Goal: Task Accomplishment & Management: Manage account settings

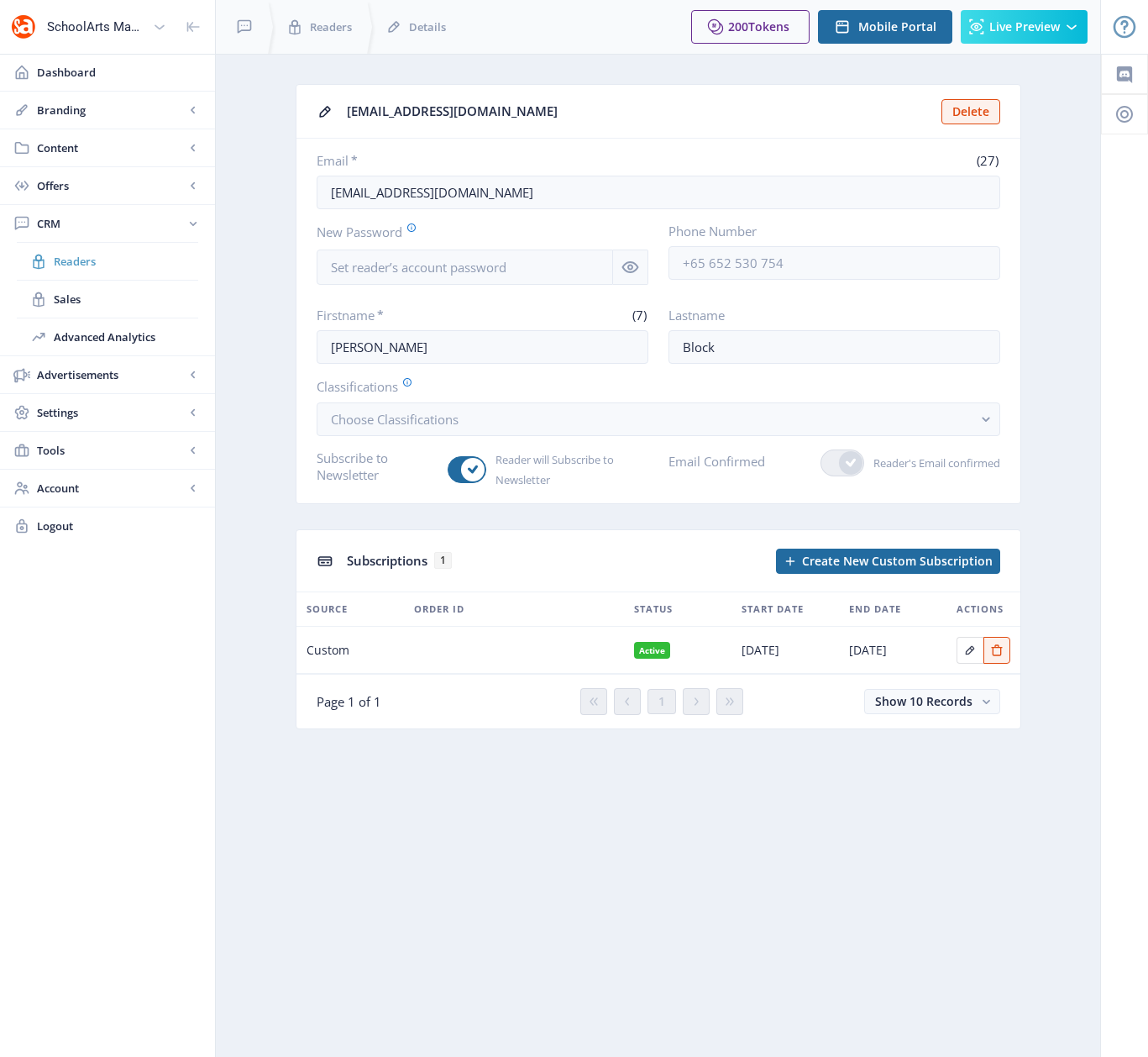
click at [76, 259] on span "Readers" at bounding box center [126, 261] width 145 height 17
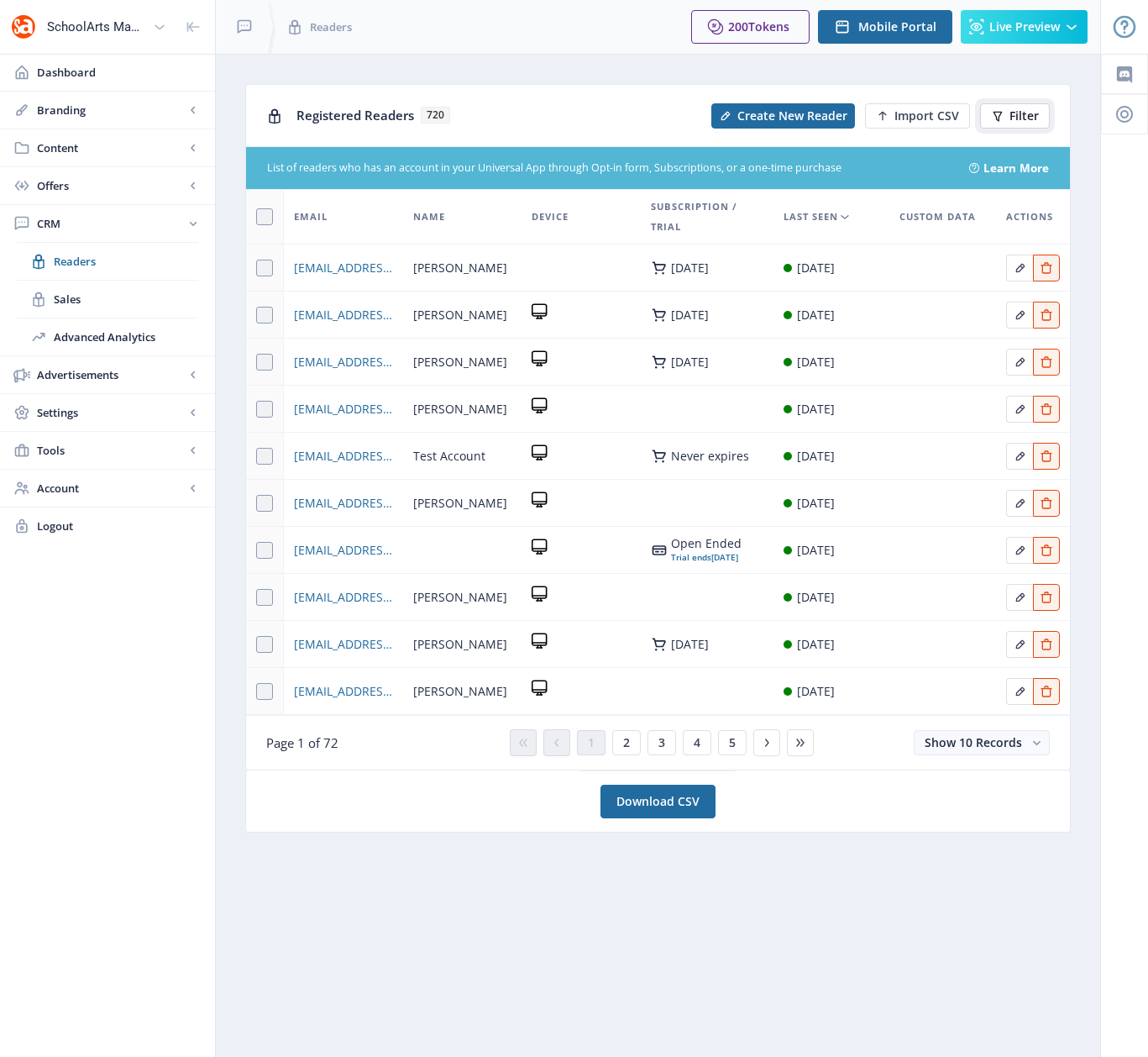
click at [1018, 113] on span "Filter" at bounding box center [1024, 116] width 30 height 14
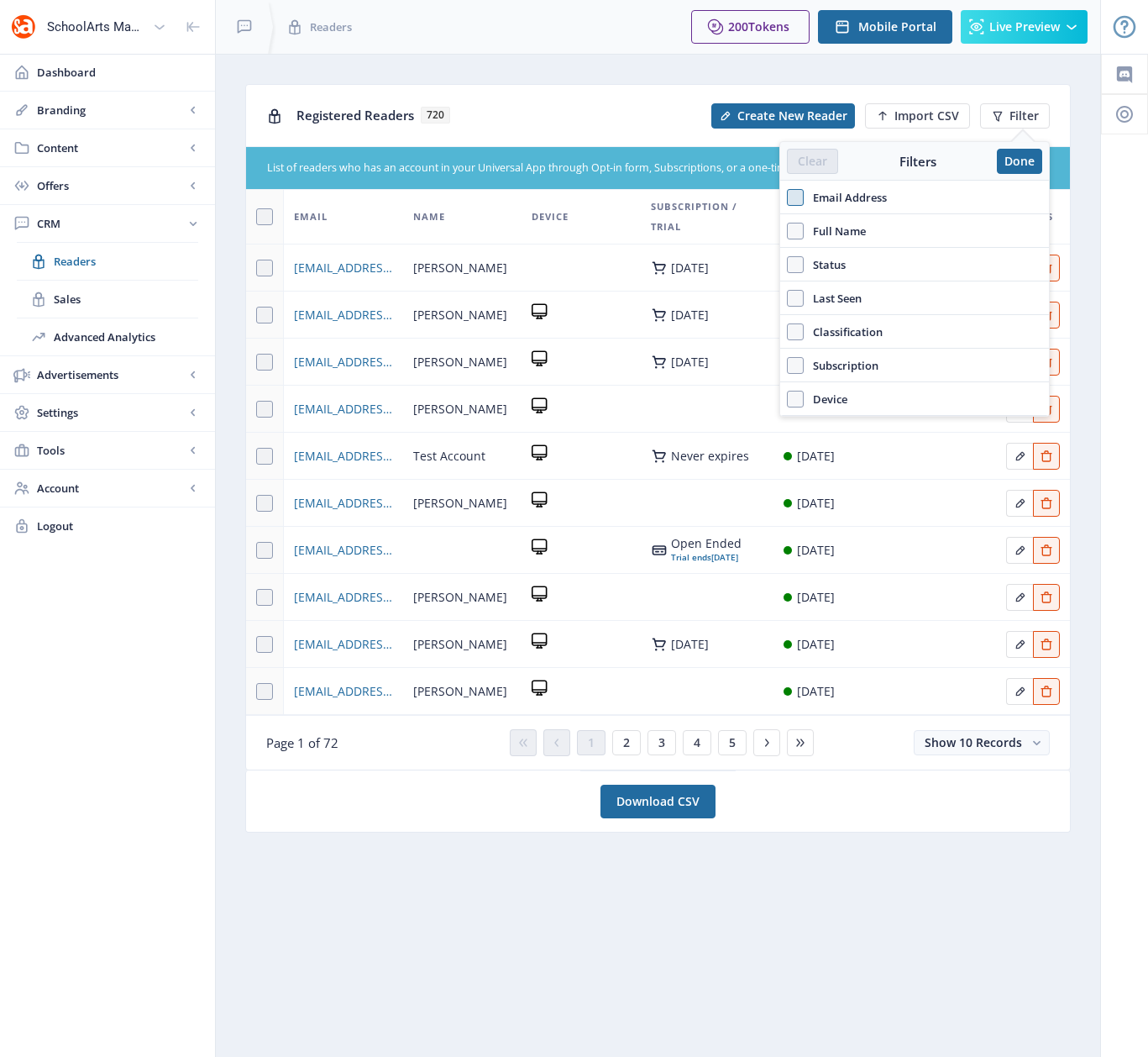
click at [794, 196] on span at bounding box center [795, 198] width 17 height 17
click at [788, 197] on input "Email Address" at bounding box center [787, 197] width 1 height 1
checkbox input "true"
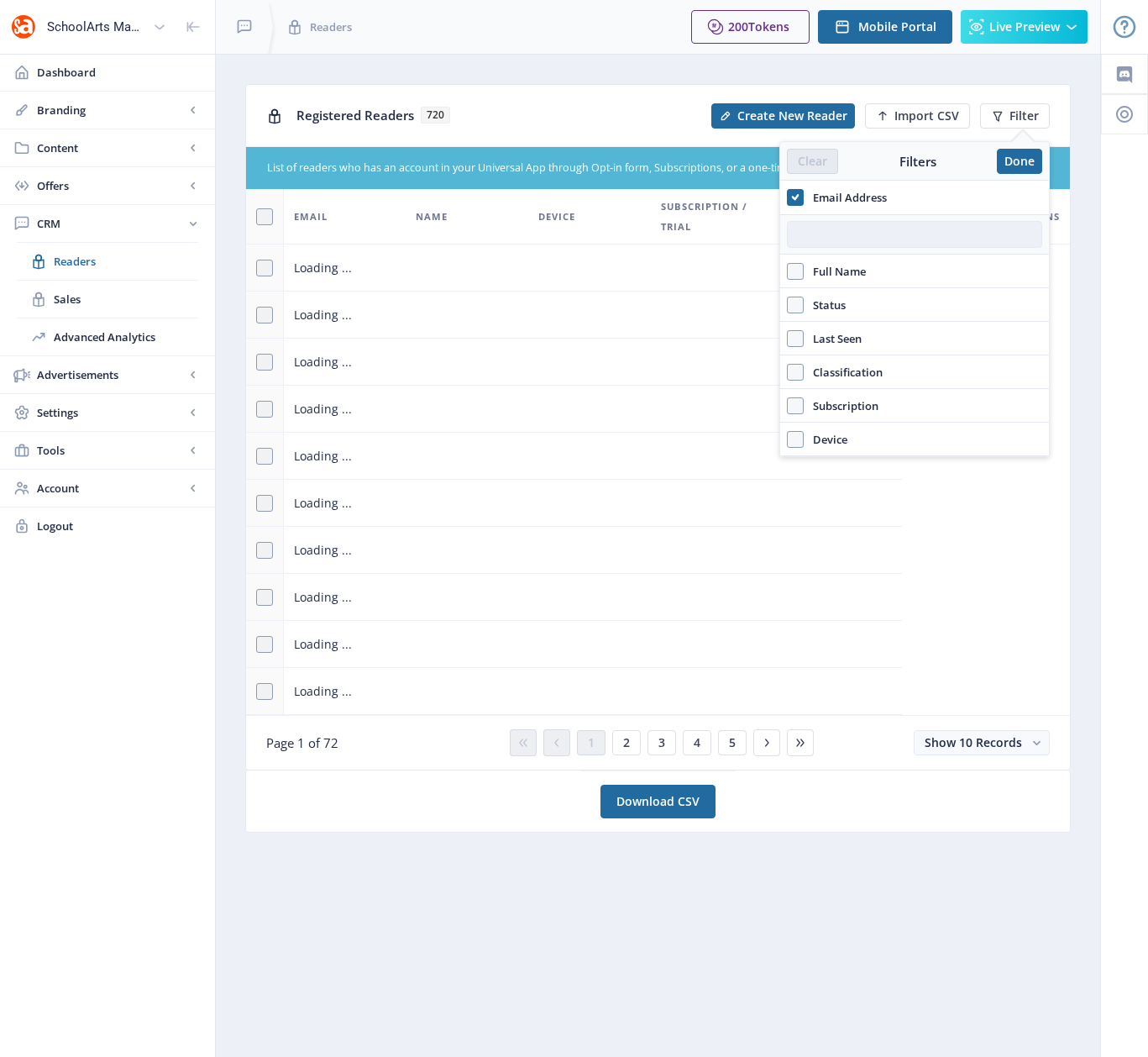
click at [811, 244] on input "text" at bounding box center [915, 234] width 255 height 27
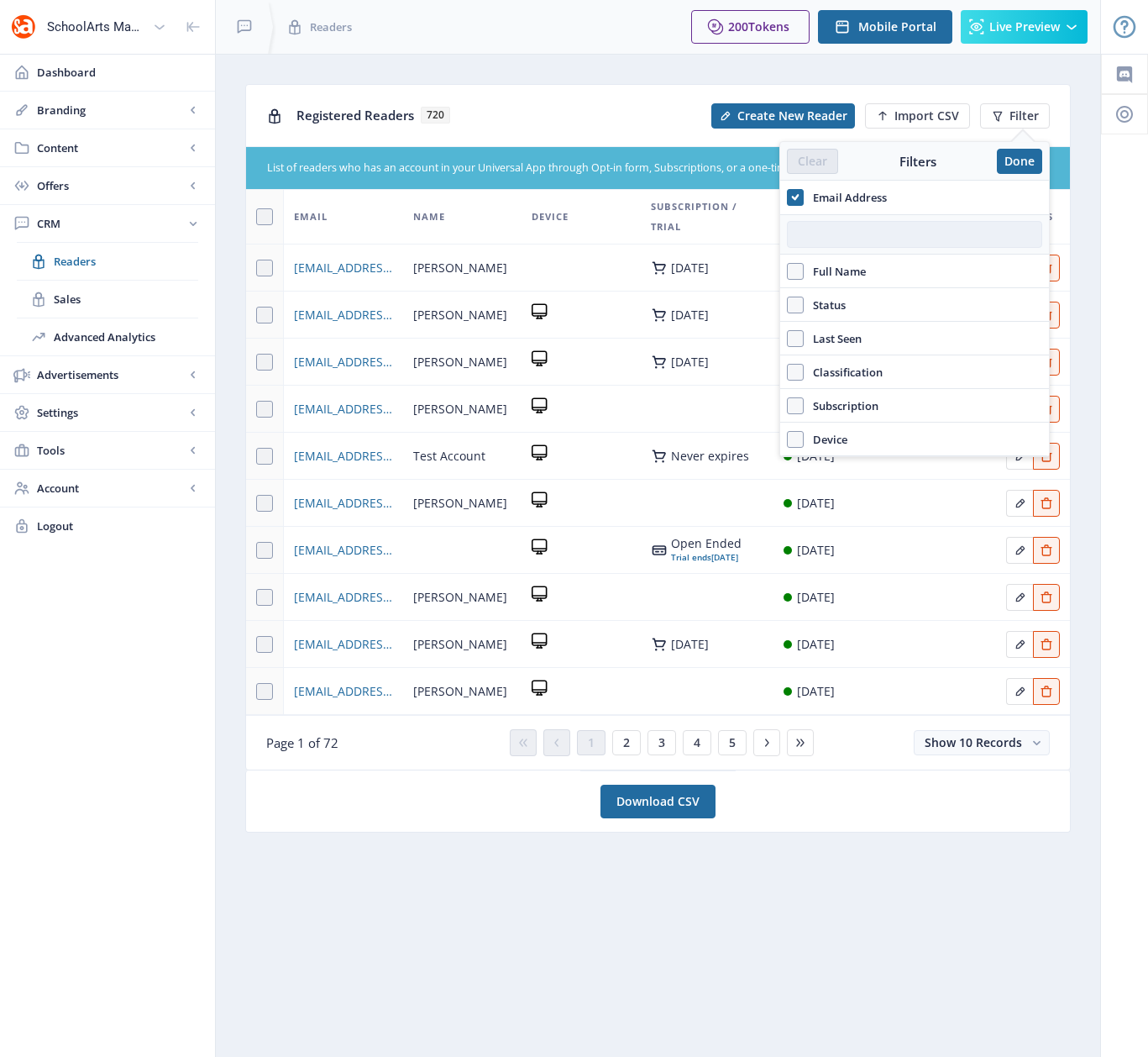
paste input "[EMAIL_ADDRESS][DOMAIN_NAME]"
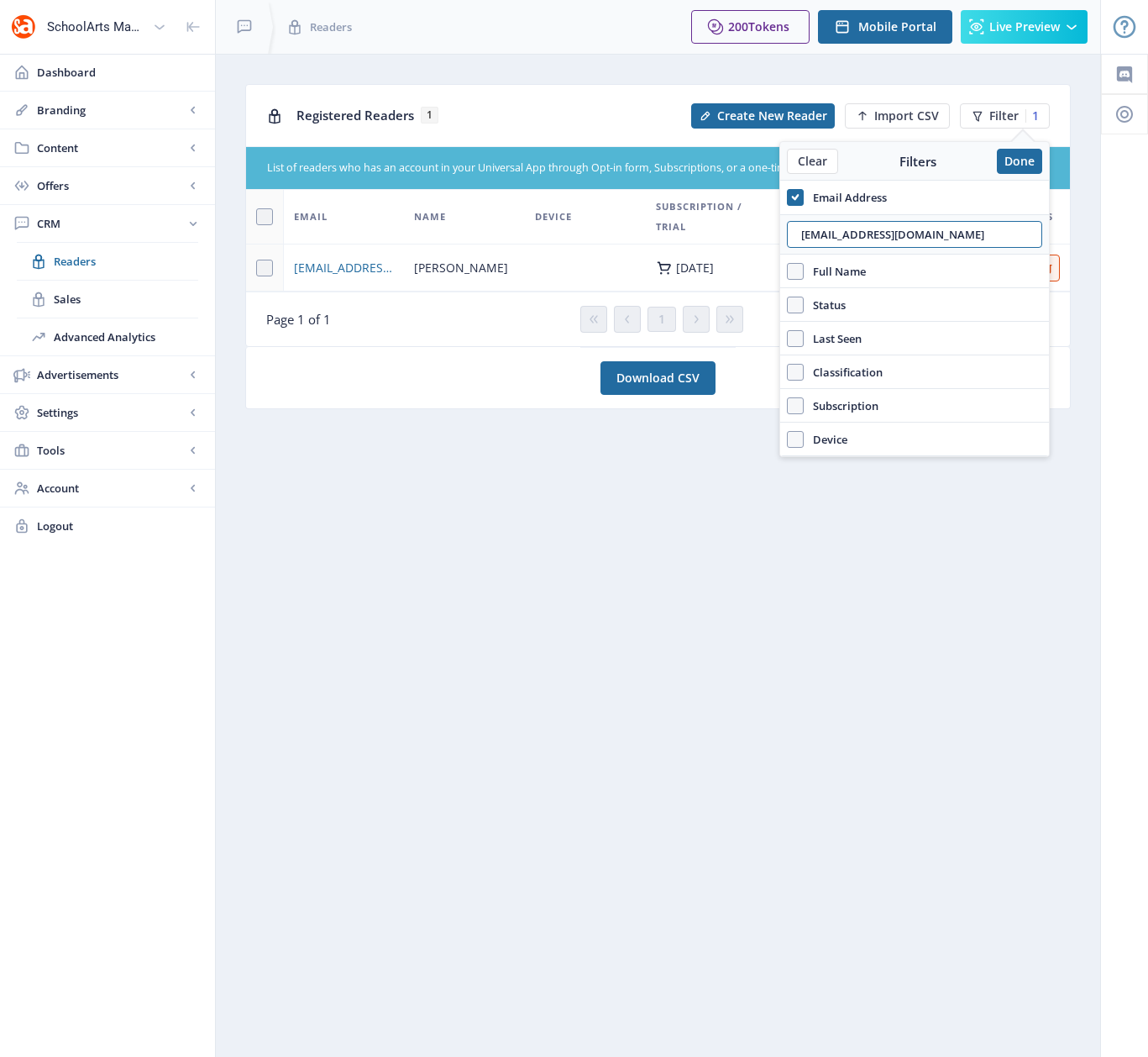
type input "[EMAIL_ADDRESS][DOMAIN_NAME]"
click at [451, 269] on span "[PERSON_NAME]" at bounding box center [461, 268] width 94 height 20
click at [1008, 115] on span "Filter" at bounding box center [1003, 116] width 30 height 14
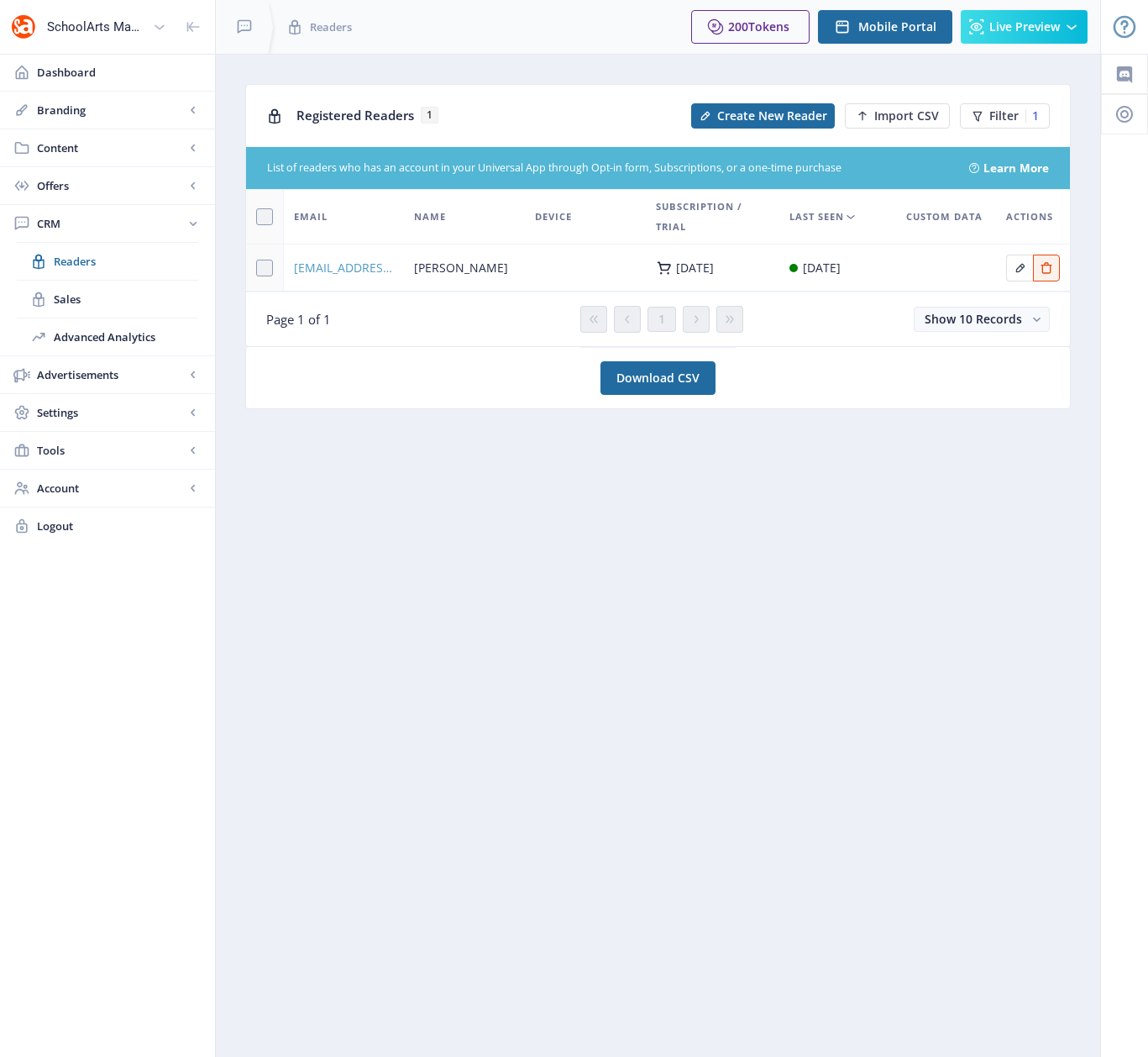
click at [353, 263] on span "[EMAIL_ADDRESS][DOMAIN_NAME]" at bounding box center [344, 268] width 100 height 20
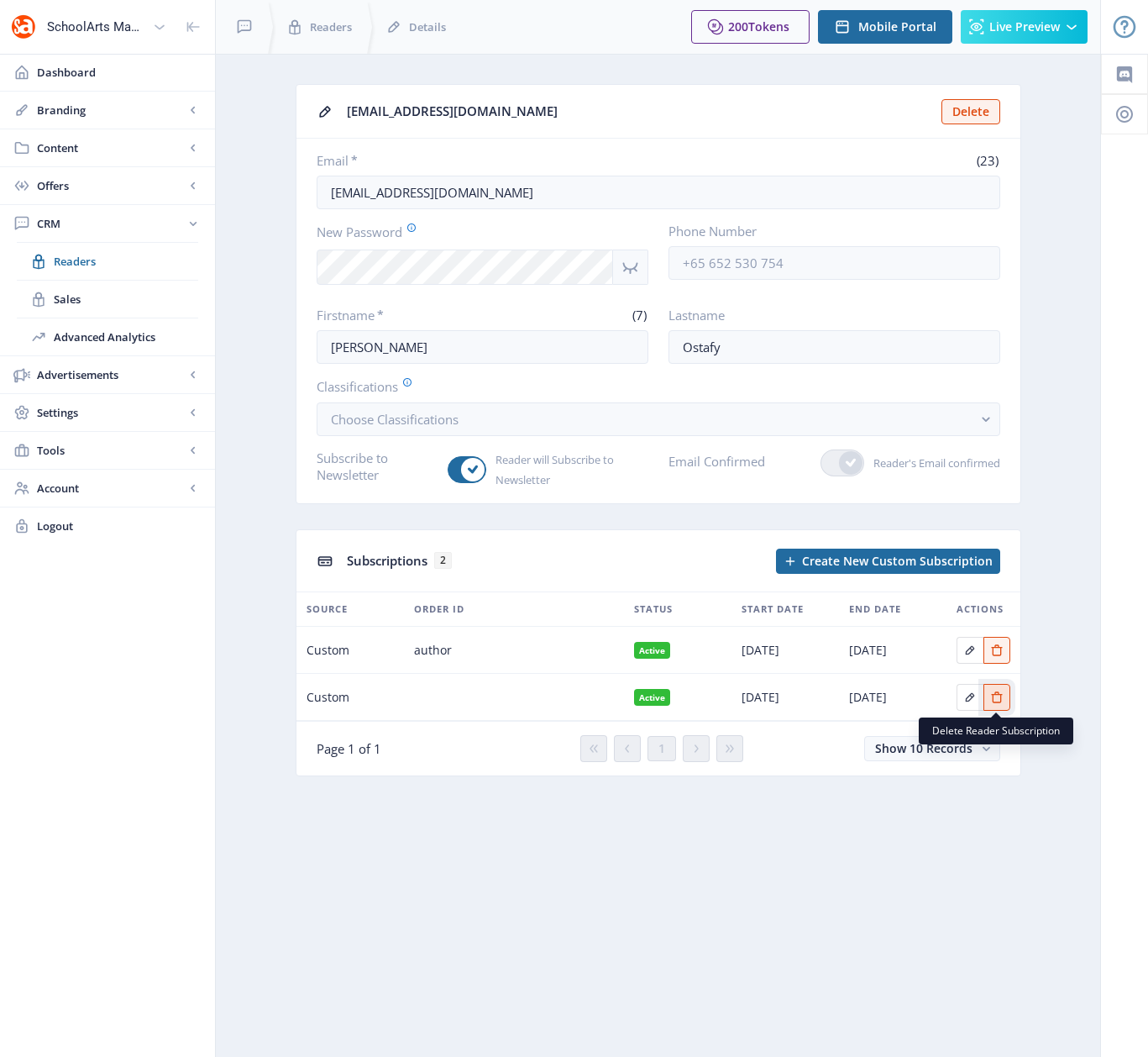
click at [998, 700] on icon "Edit page" at bounding box center [997, 698] width 14 height 14
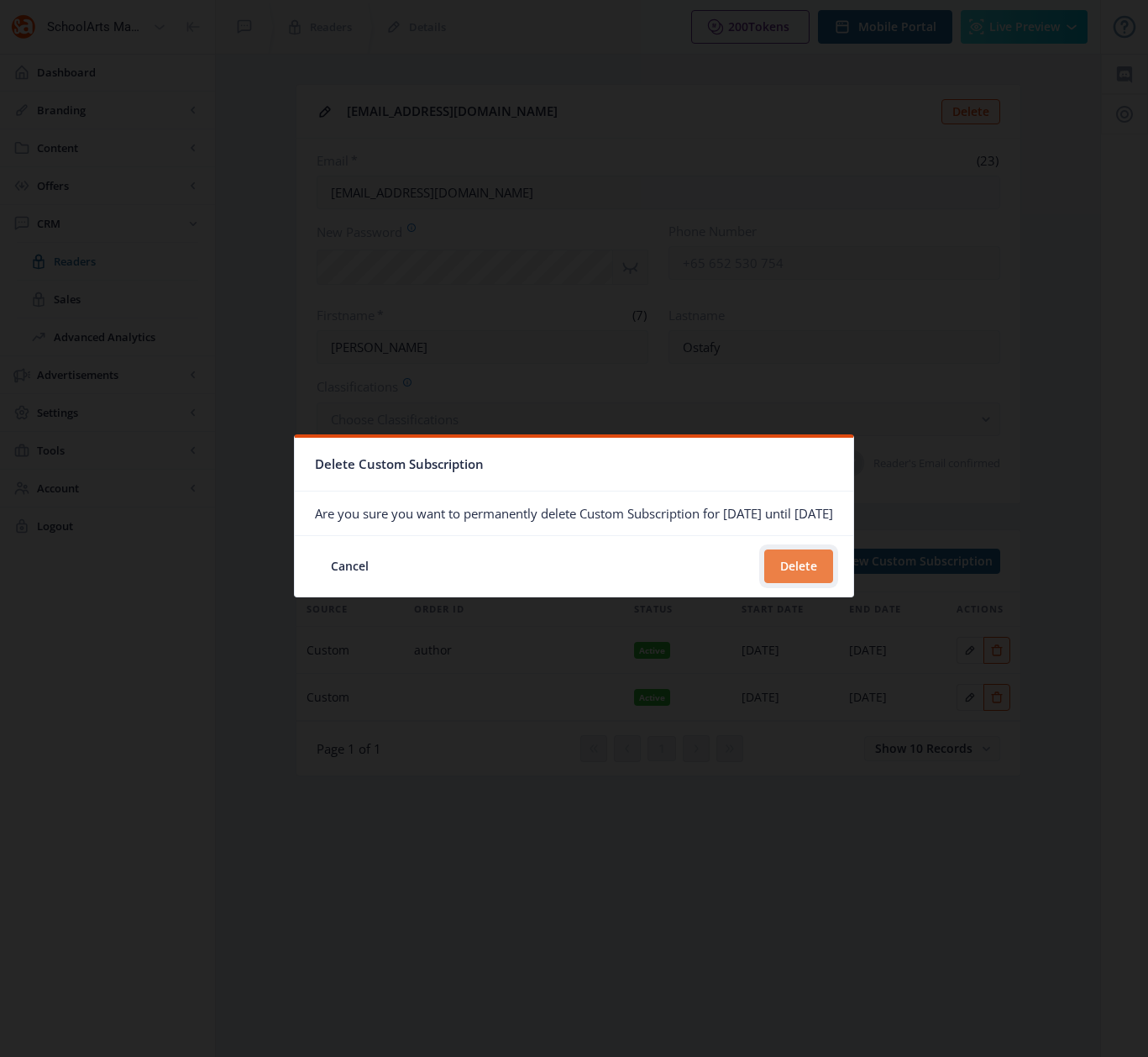
click at [834, 569] on button "Delete" at bounding box center [798, 567] width 68 height 34
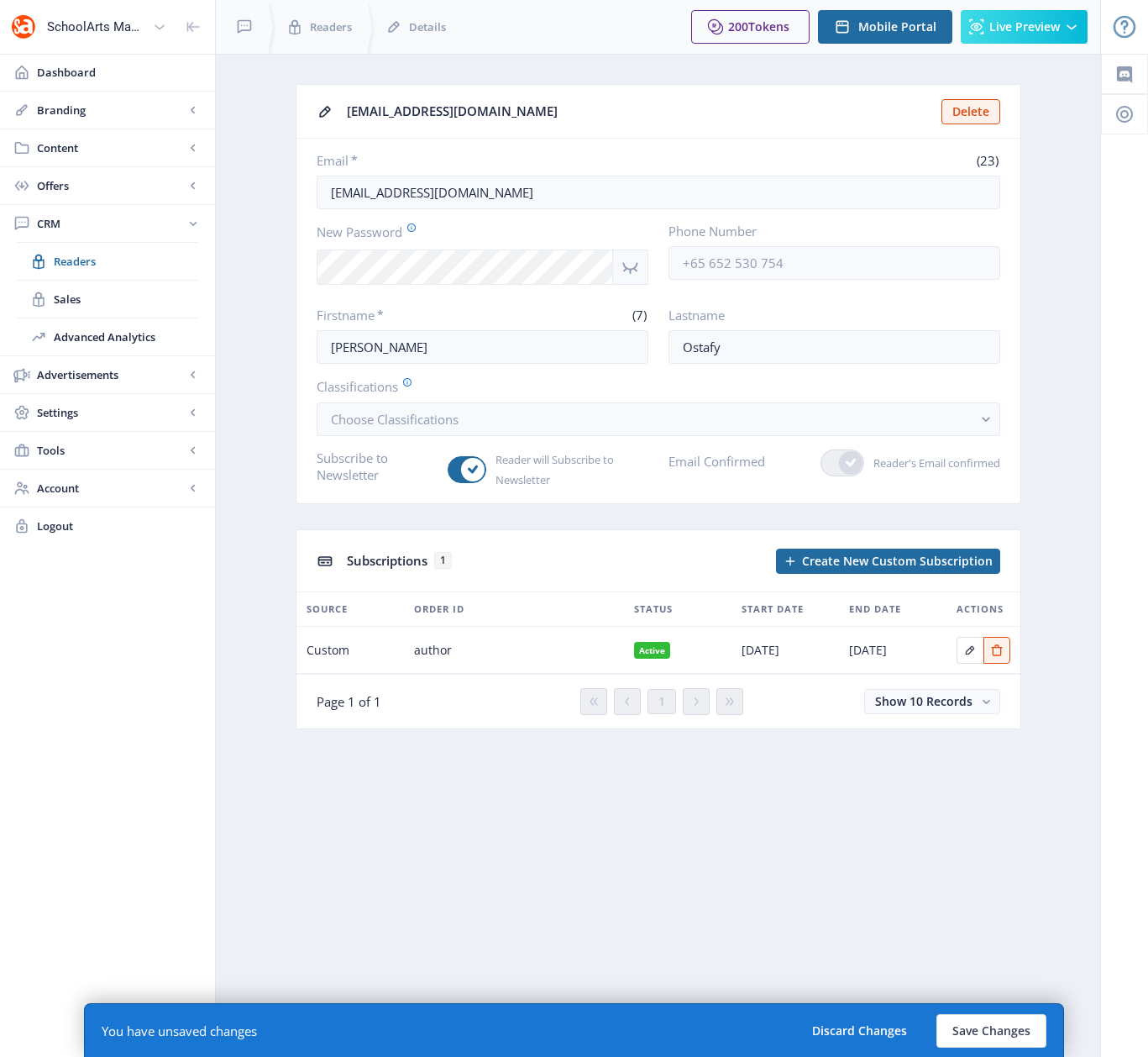
click at [629, 266] on icon "Show password" at bounding box center [630, 267] width 21 height 20
click at [824, 923] on nb-layout-column "[EMAIL_ADDRESS][DOMAIN_NAME] Delete Email * (23) [EMAIL_ADDRESS][DOMAIN_NAME] N…" at bounding box center [658, 556] width 886 height 1003
click at [982, 1023] on button "Save Changes" at bounding box center [992, 1031] width 110 height 34
